Goal: Book appointment/travel/reservation

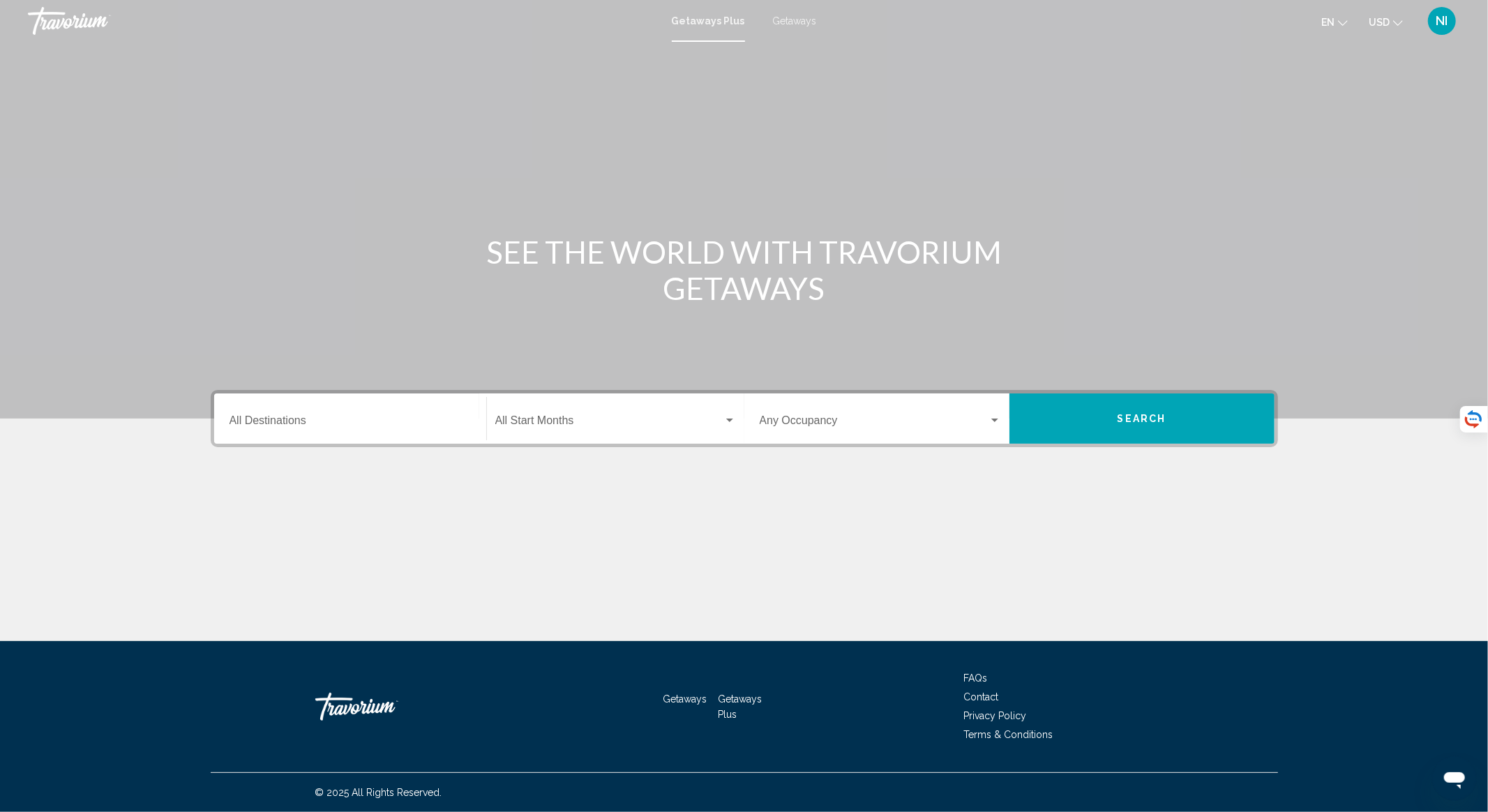
click at [363, 437] on div "Destination All Destinations" at bounding box center [350, 419] width 241 height 44
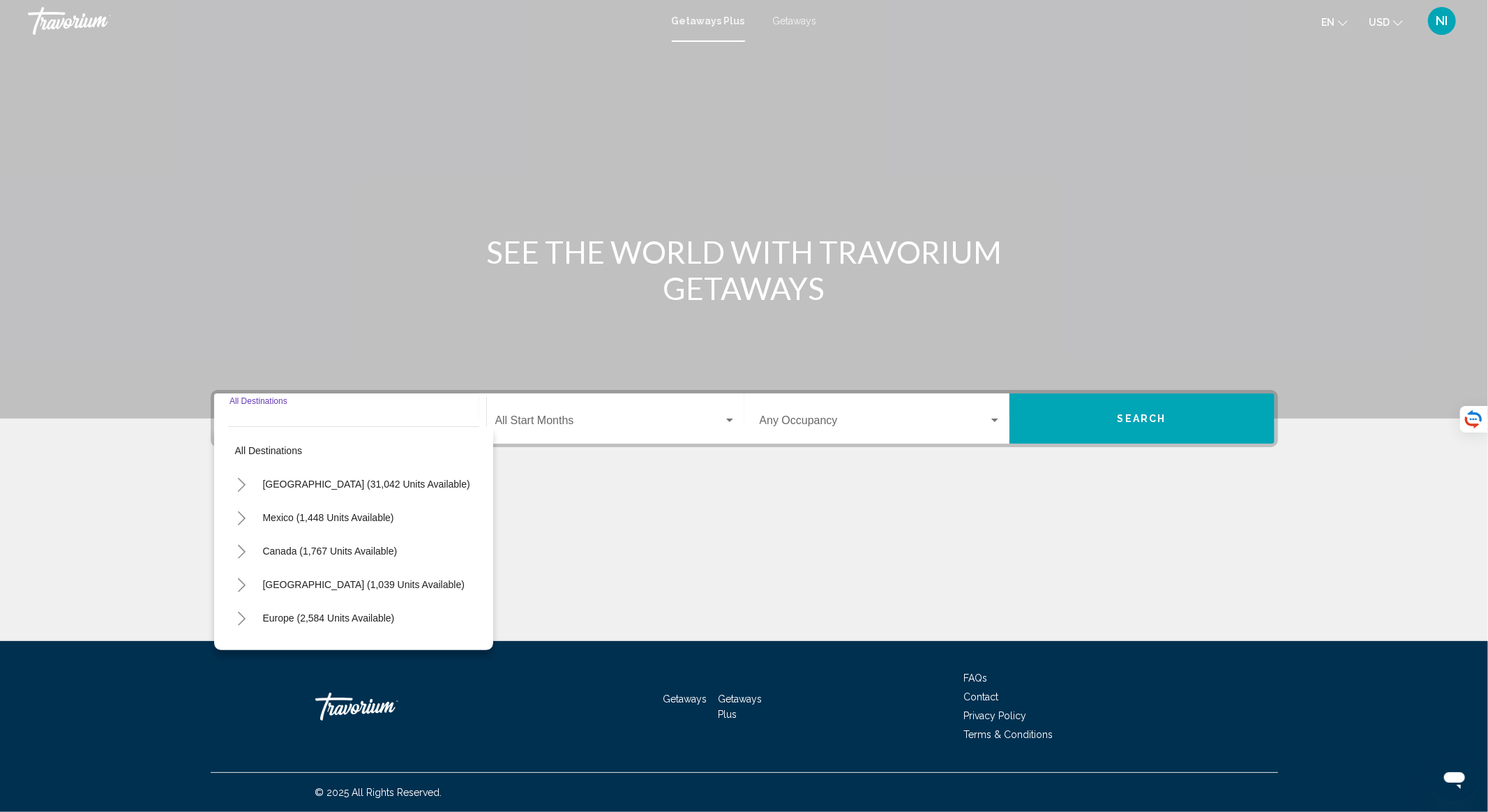
click at [330, 417] on input "Destination All Destinations" at bounding box center [350, 423] width 241 height 13
click at [378, 468] on button "[GEOGRAPHIC_DATA] (31,042 units available)" at bounding box center [366, 484] width 221 height 32
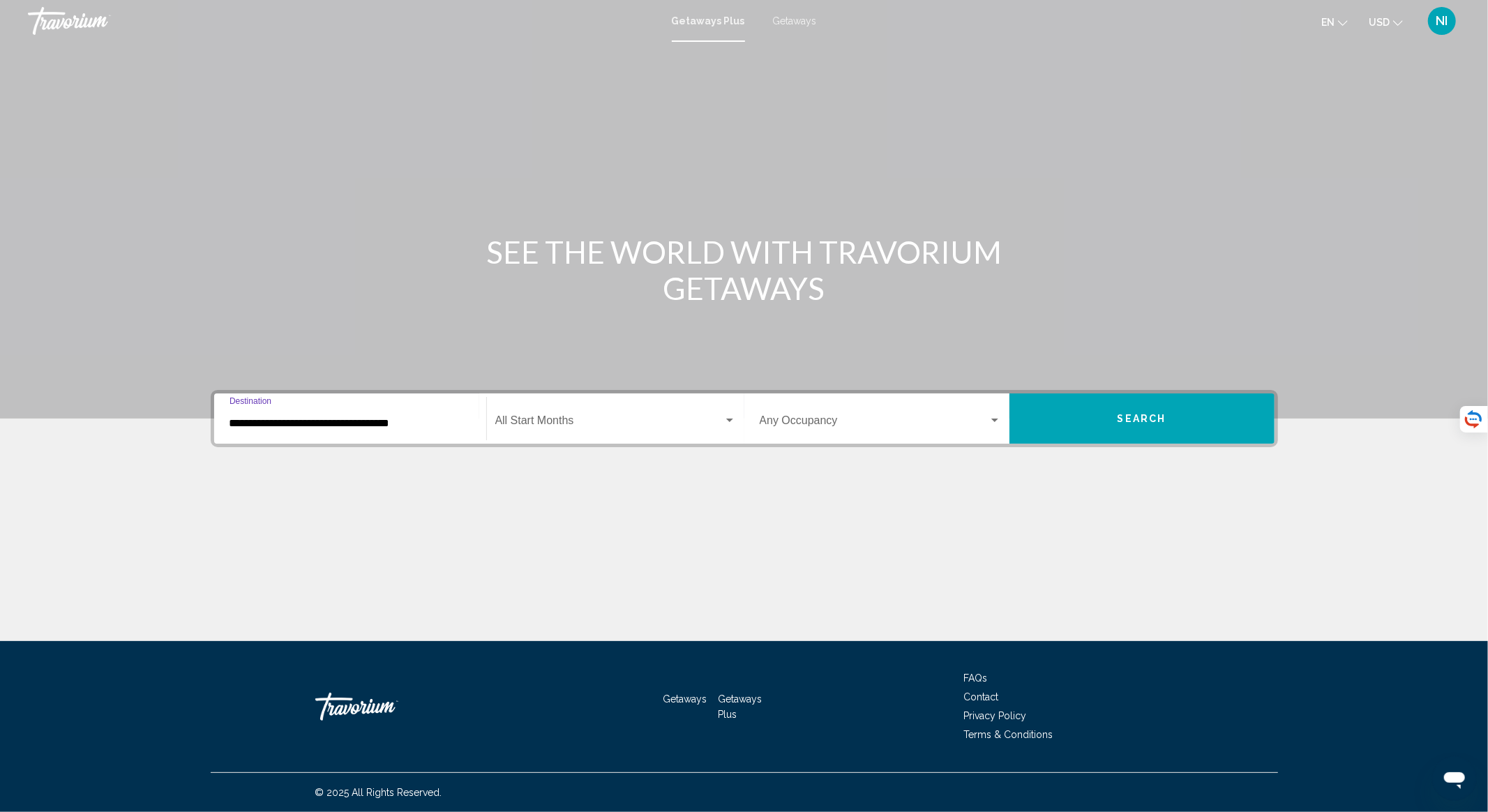
click at [369, 423] on input "**********" at bounding box center [350, 423] width 241 height 13
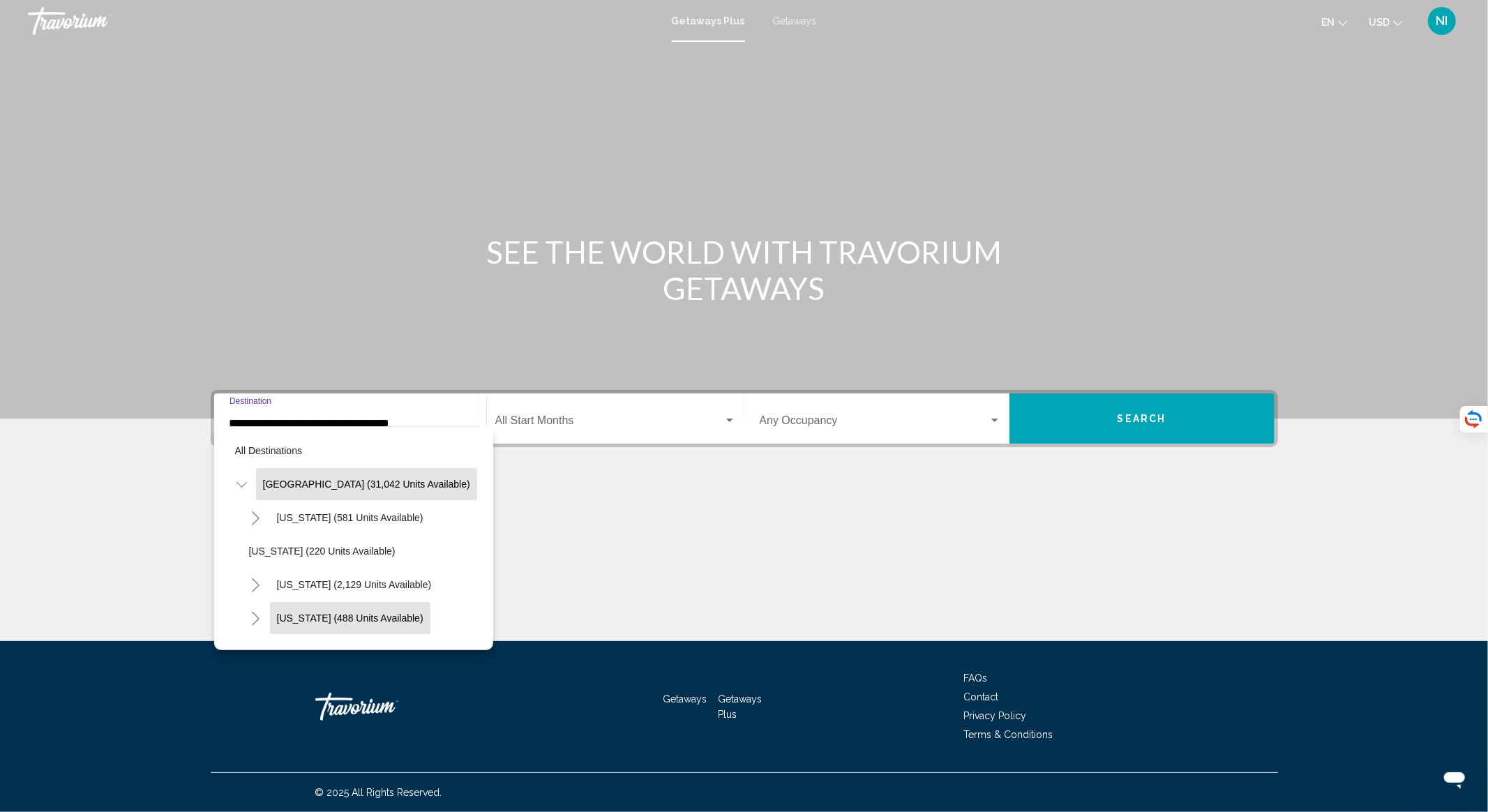
click at [320, 613] on span "[US_STATE] (488 units available)" at bounding box center [351, 618] width 147 height 11
type input "**********"
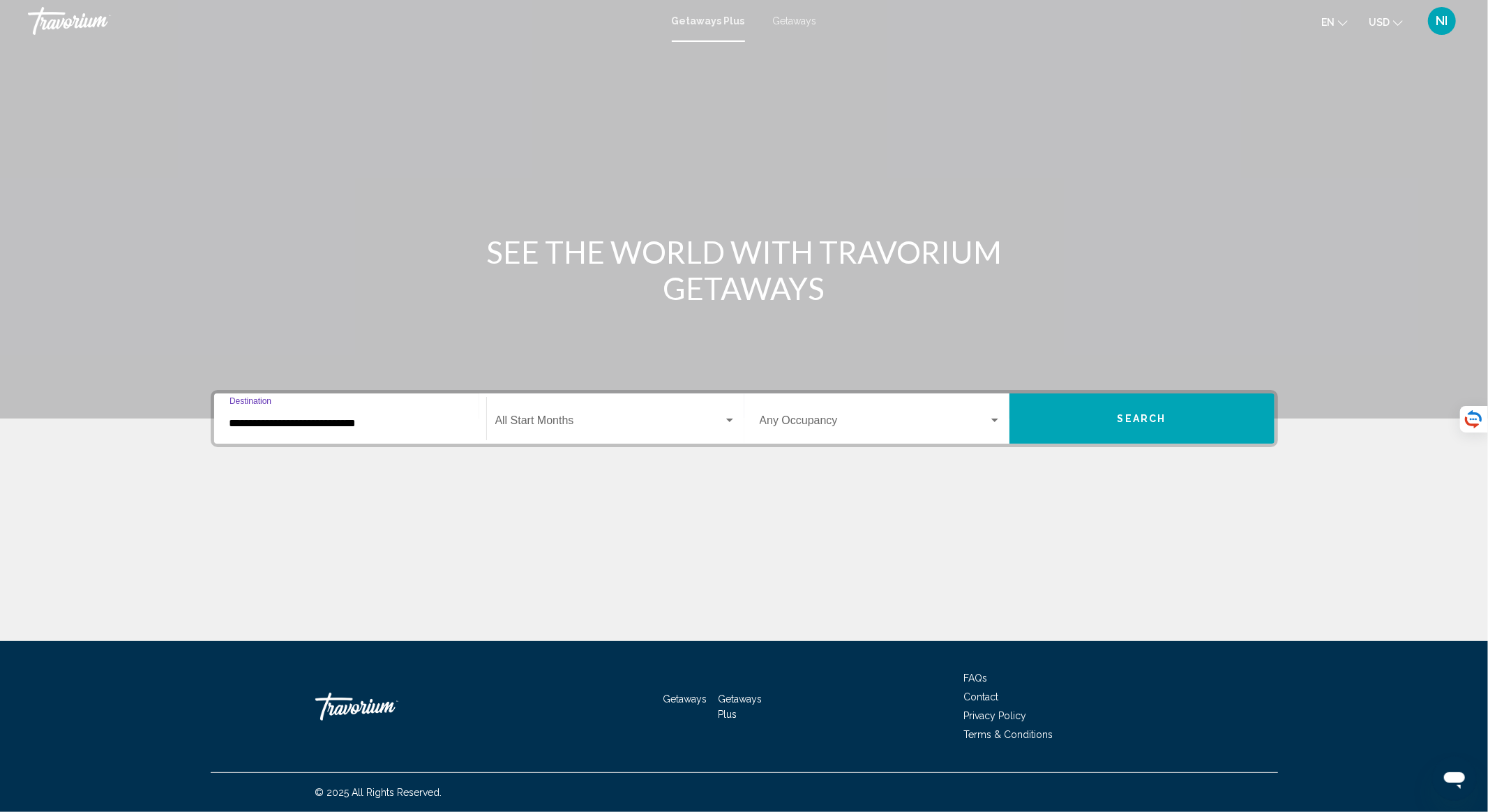
click at [607, 422] on span "Search widget" at bounding box center [608, 423] width 228 height 13
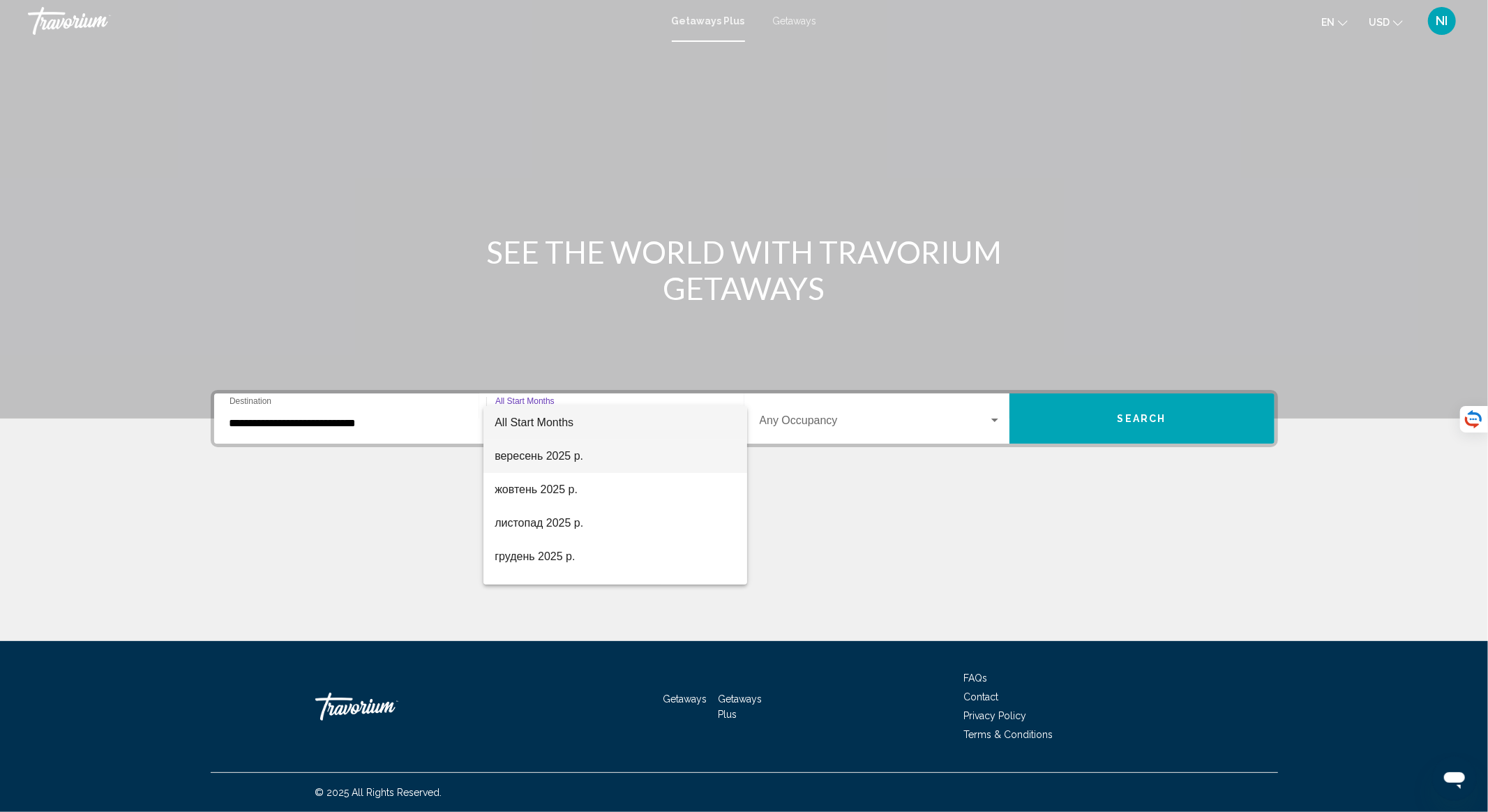
click at [568, 461] on span "вересень 2025 р." at bounding box center [615, 455] width 241 height 33
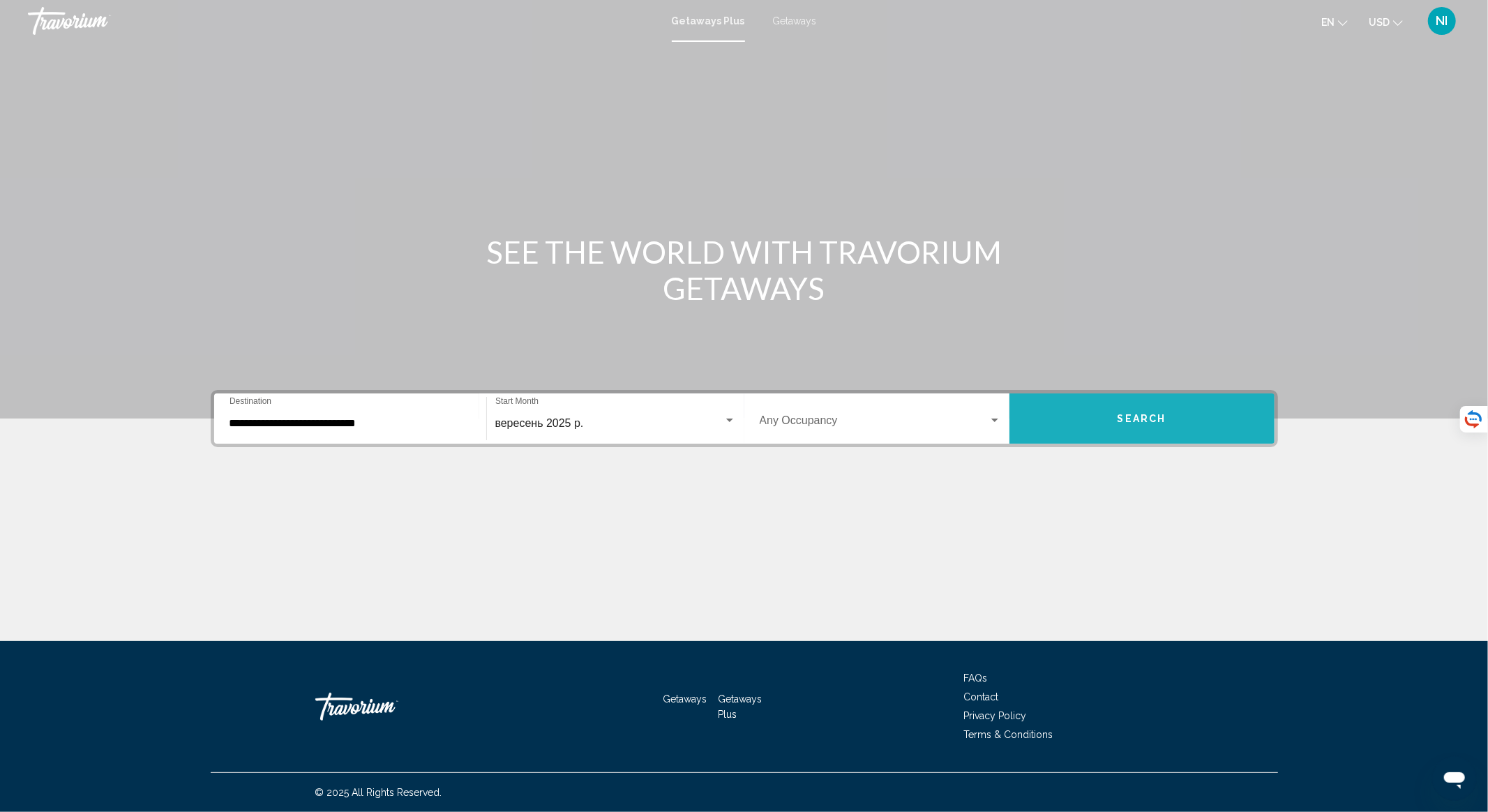
click at [1119, 417] on span "Search" at bounding box center [1142, 419] width 49 height 11
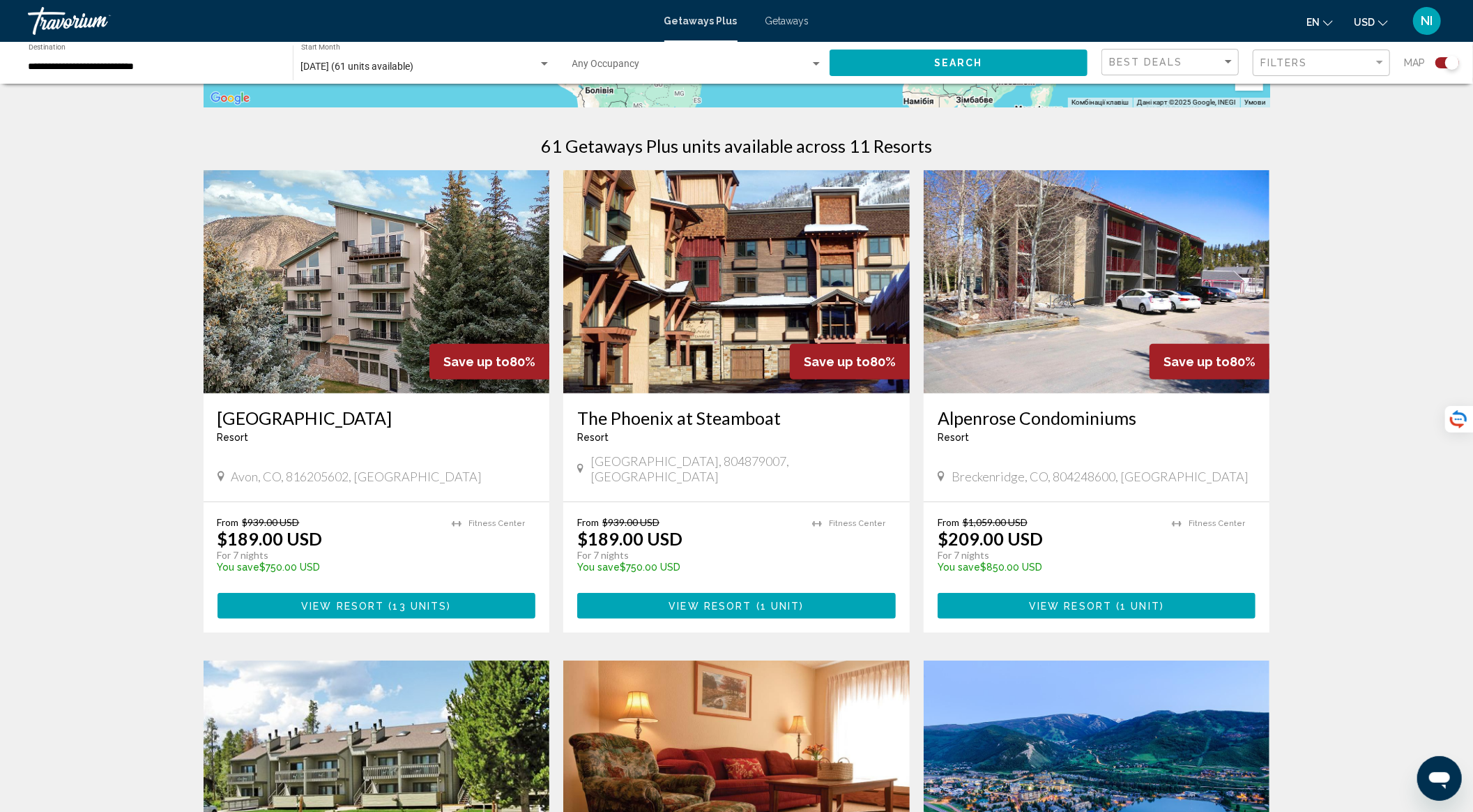
scroll to position [558, 0]
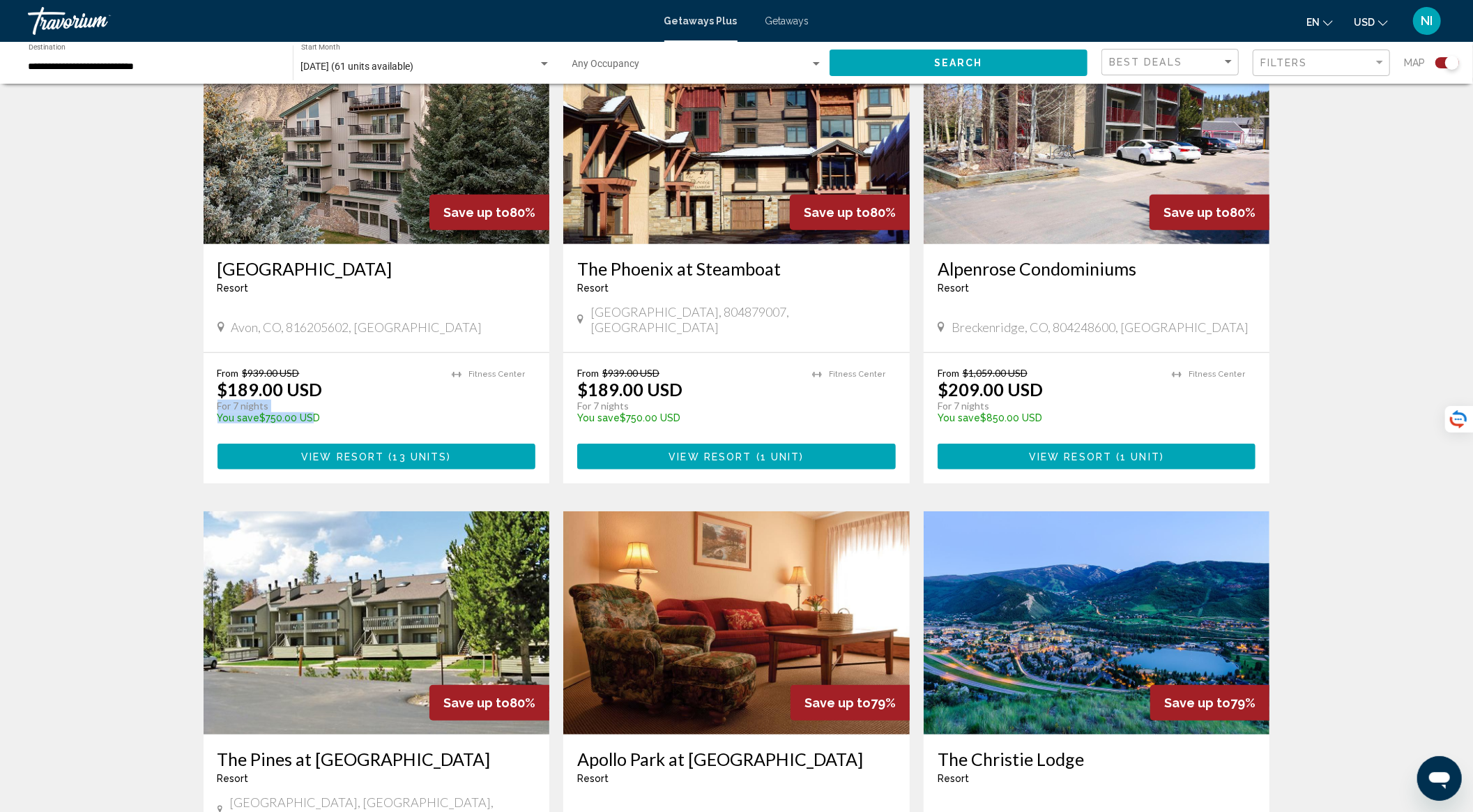
drag, startPoint x: 220, startPoint y: 385, endPoint x: 303, endPoint y: 397, distance: 83.9
click at [303, 397] on div "From $939.00 USD $189.00 USD For 7 nights You save $750.00 USD temp" at bounding box center [328, 400] width 221 height 67
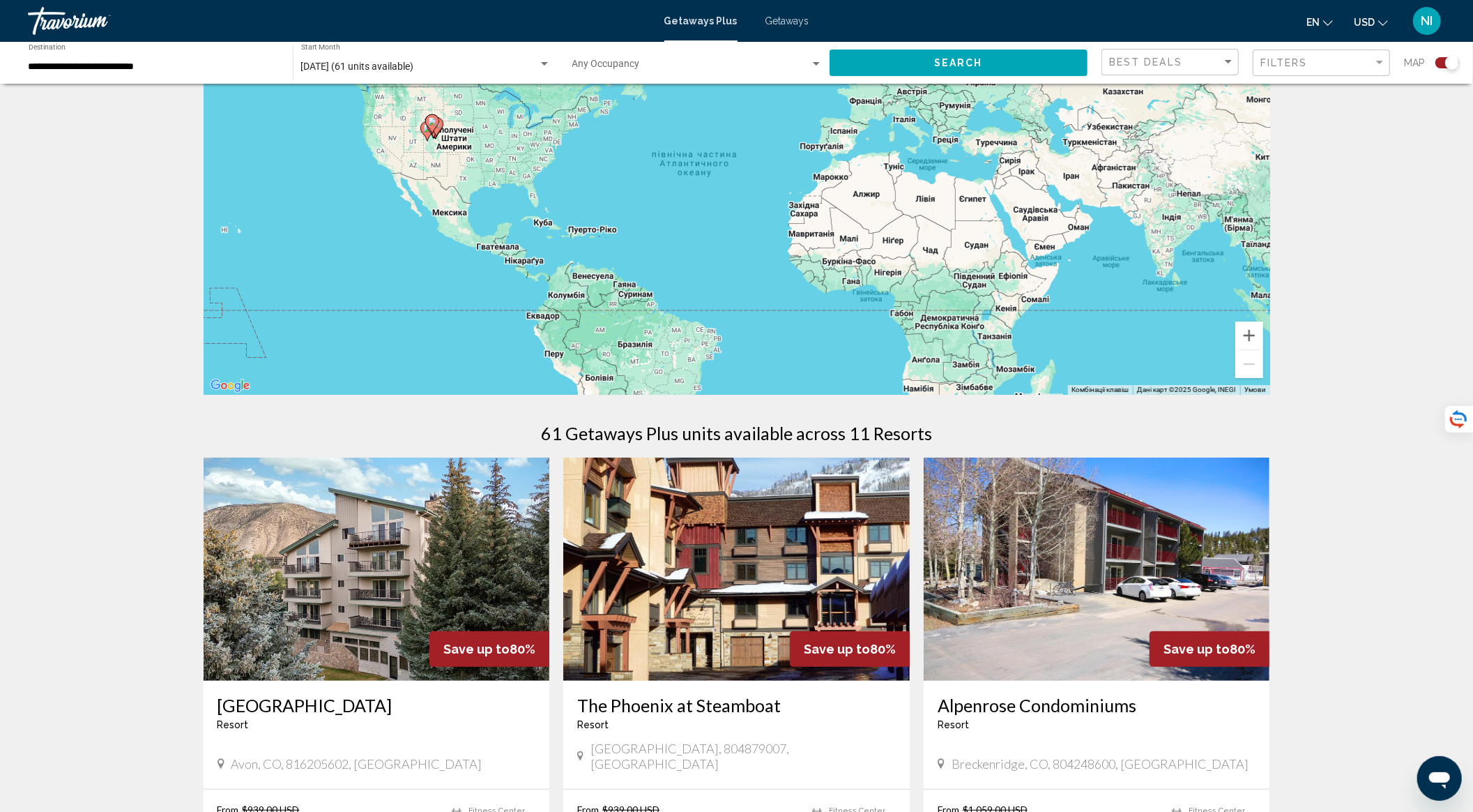
scroll to position [0, 0]
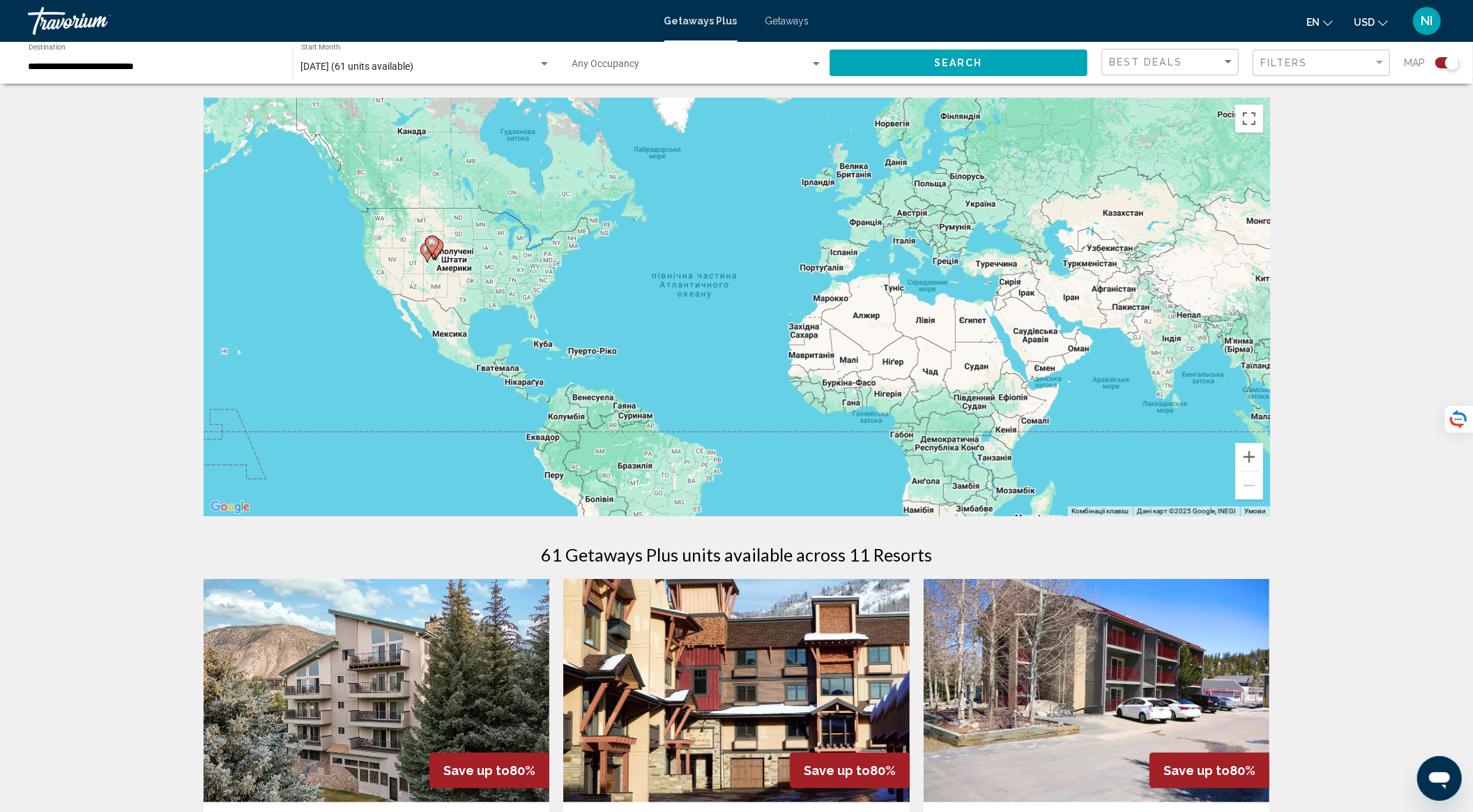
click at [1440, 64] on div "Search widget" at bounding box center [1447, 62] width 24 height 11
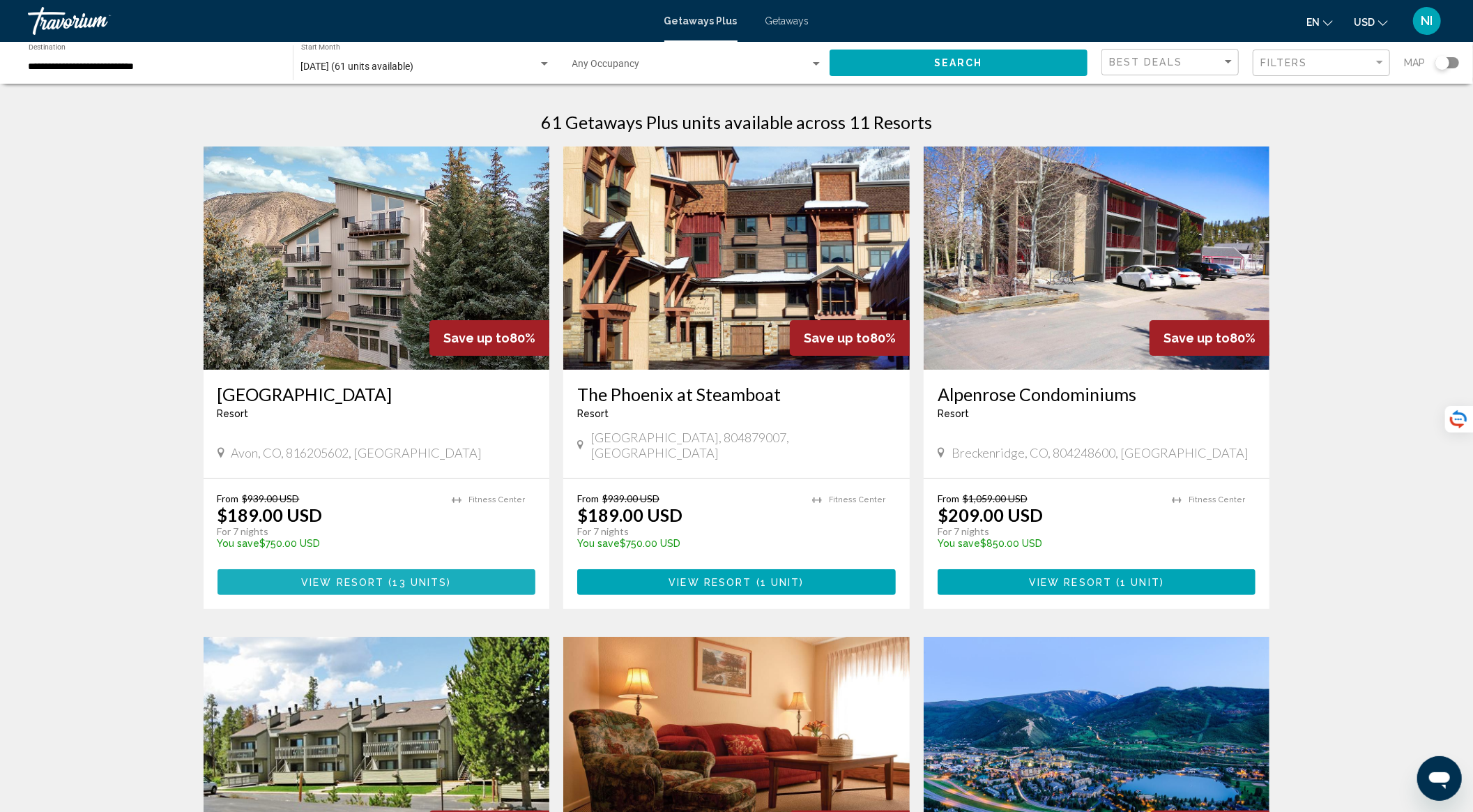
click at [380, 577] on span "View Resort" at bounding box center [342, 582] width 83 height 11
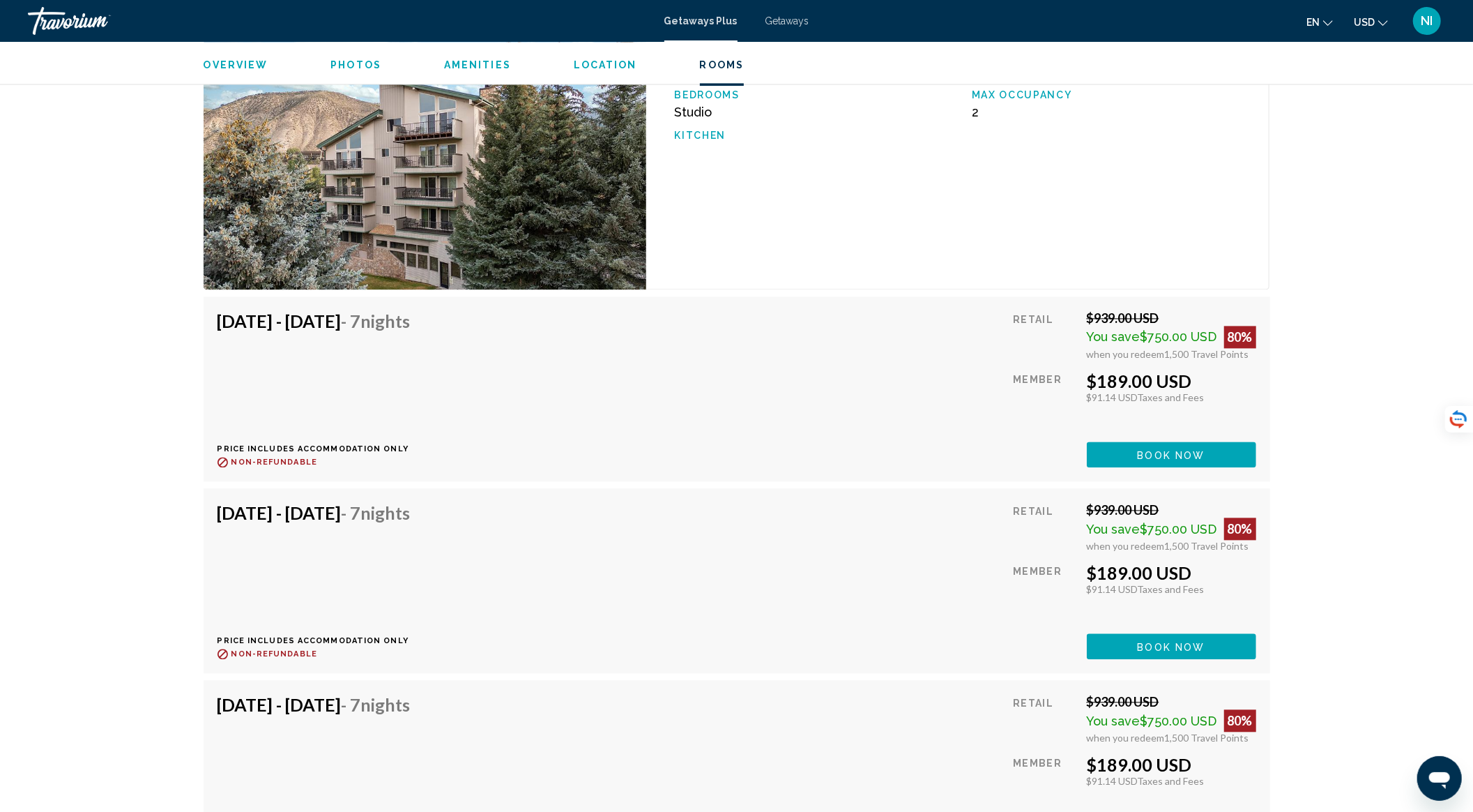
scroll to position [2324, 0]
